Goal: Task Accomplishment & Management: Complete application form

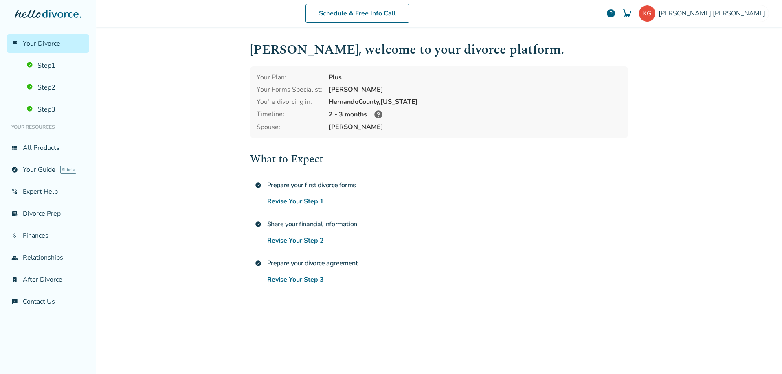
click at [308, 281] on link "Revise Your Step 3" at bounding box center [295, 280] width 57 height 10
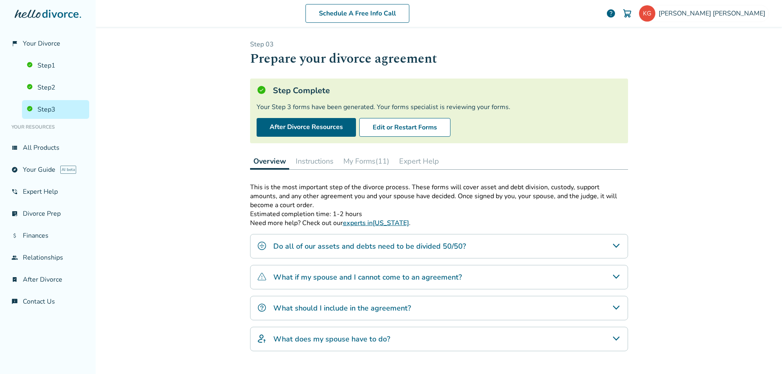
click at [370, 163] on button "My Forms (11)" at bounding box center [366, 161] width 53 height 16
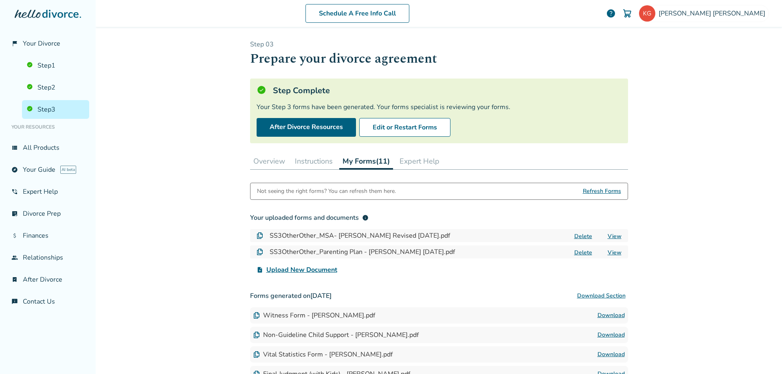
click at [314, 270] on span "Upload New Document" at bounding box center [301, 270] width 71 height 10
click at [0, 0] on input "upload_file Upload New Document" at bounding box center [0, 0] width 0 height 0
click at [456, 268] on span "Upload New Document" at bounding box center [483, 270] width 71 height 10
click at [0, 0] on input "upload_file Upload New Document" at bounding box center [0, 0] width 0 height 0
click at [455, 268] on span "Upload New Document" at bounding box center [482, 270] width 71 height 10
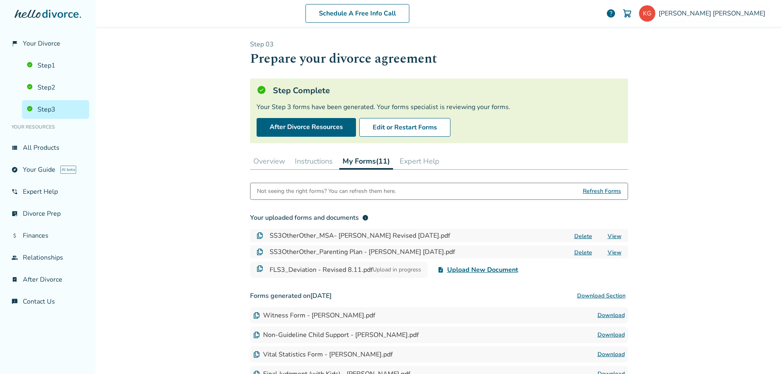
click at [0, 0] on input "upload_file Upload New Document" at bounding box center [0, 0] width 0 height 0
click at [656, 18] on img at bounding box center [647, 13] width 16 height 16
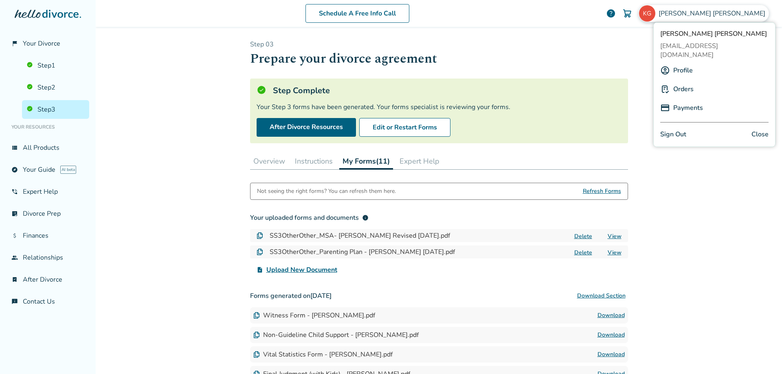
click at [679, 129] on link "Sign Out" at bounding box center [673, 134] width 26 height 11
